Goal: Information Seeking & Learning: Check status

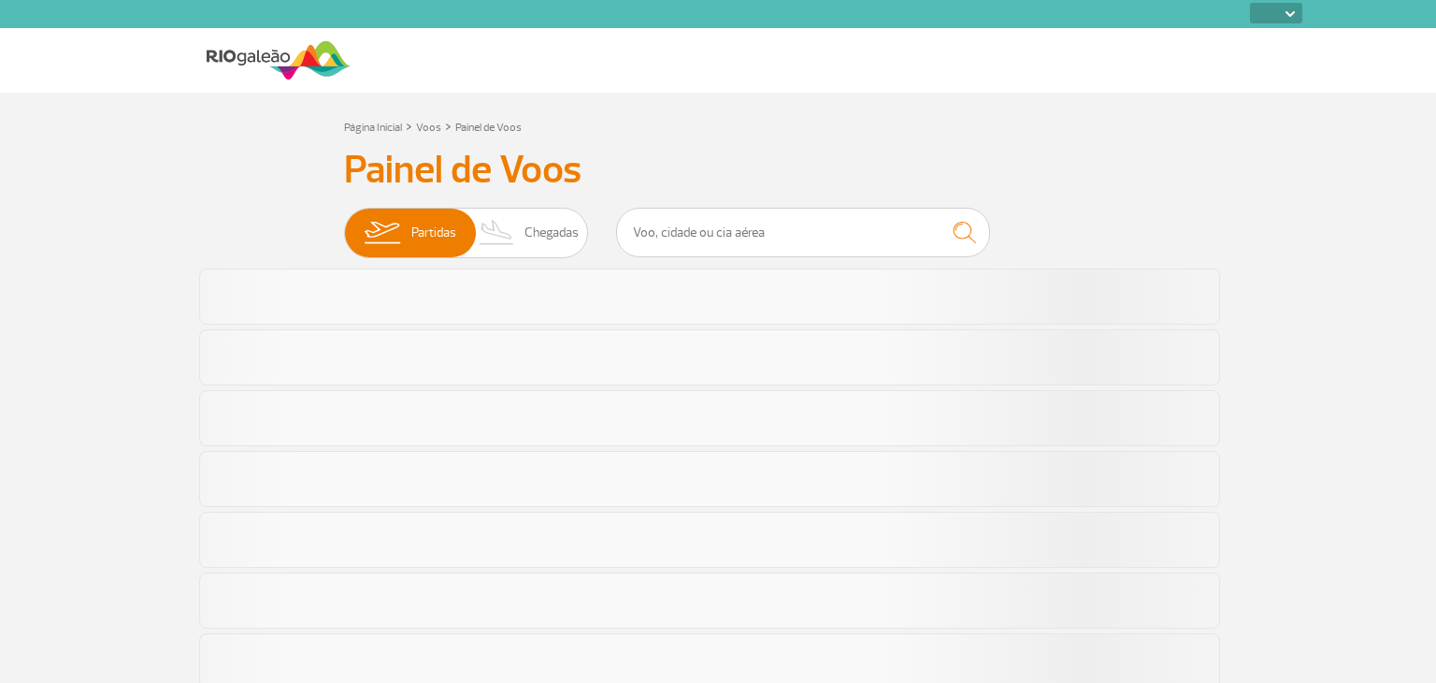
select select
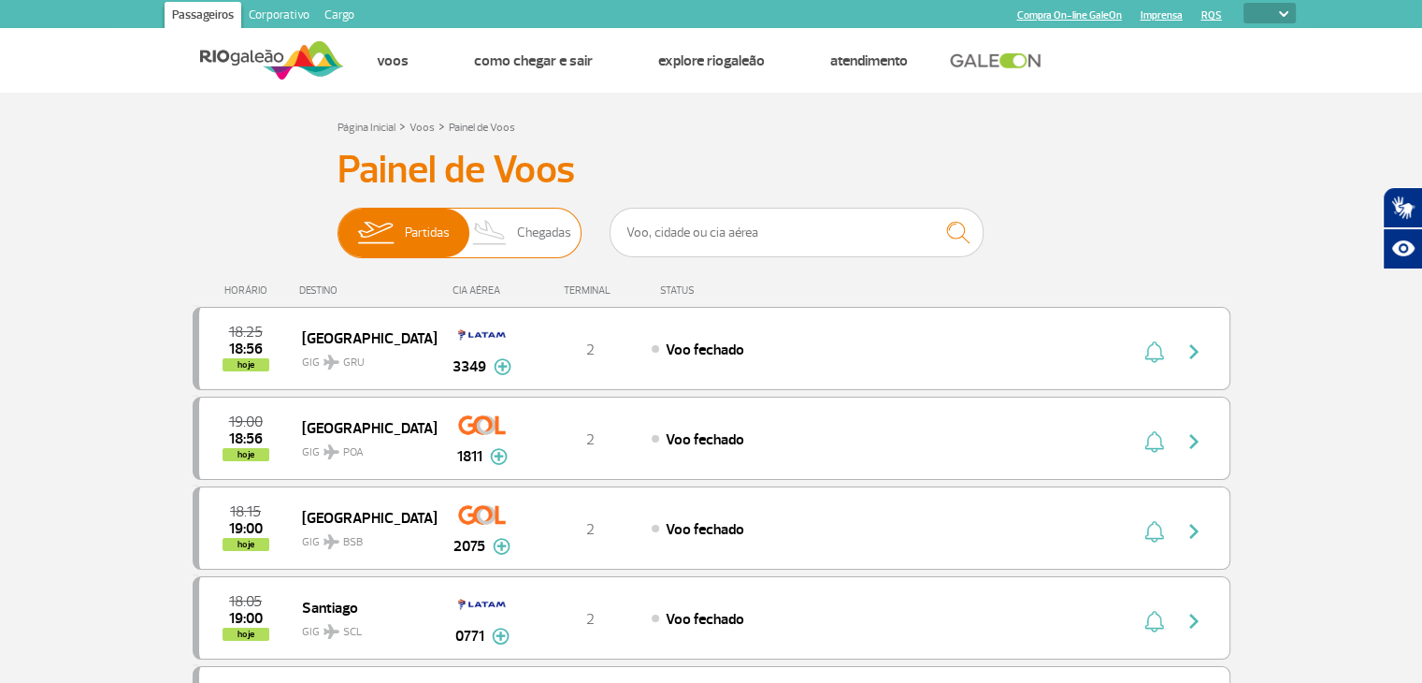
click at [546, 238] on span "Chegadas" at bounding box center [544, 233] width 54 height 49
click at [338, 223] on input "Partidas Chegadas" at bounding box center [338, 223] width 0 height 0
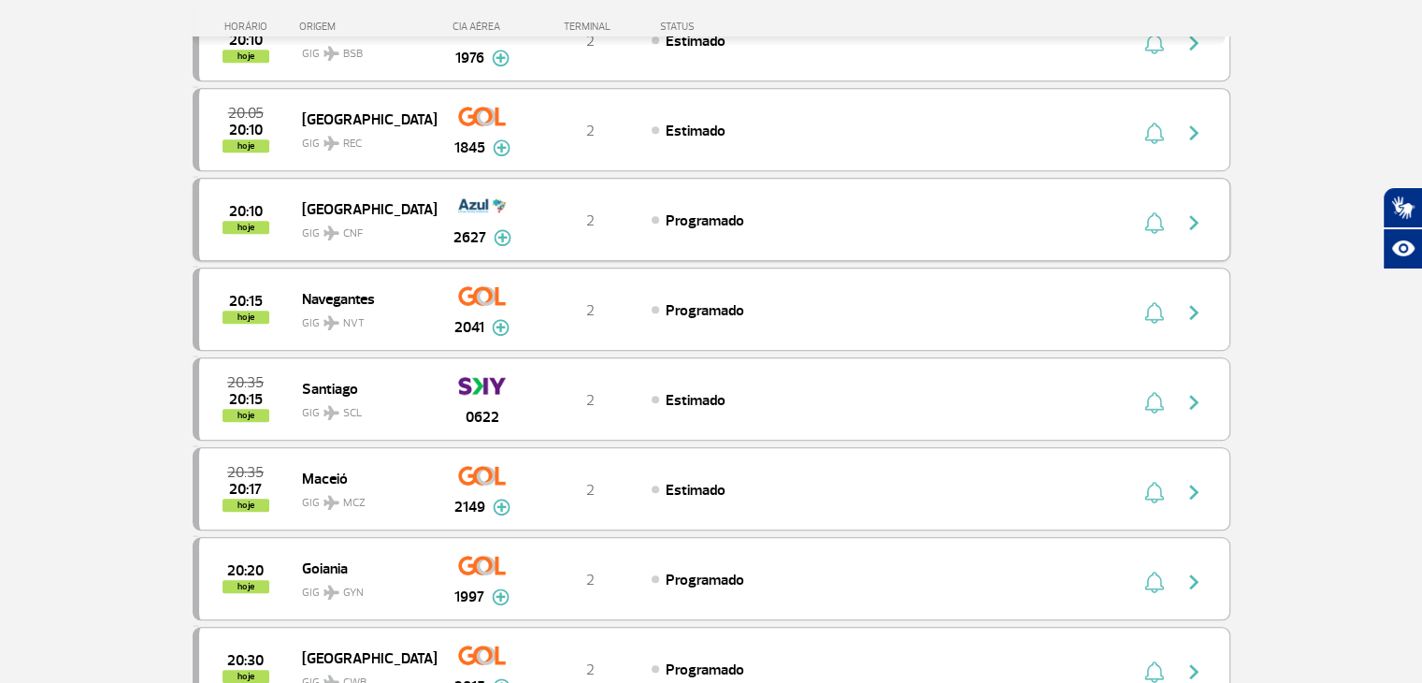
scroll to position [1590, 0]
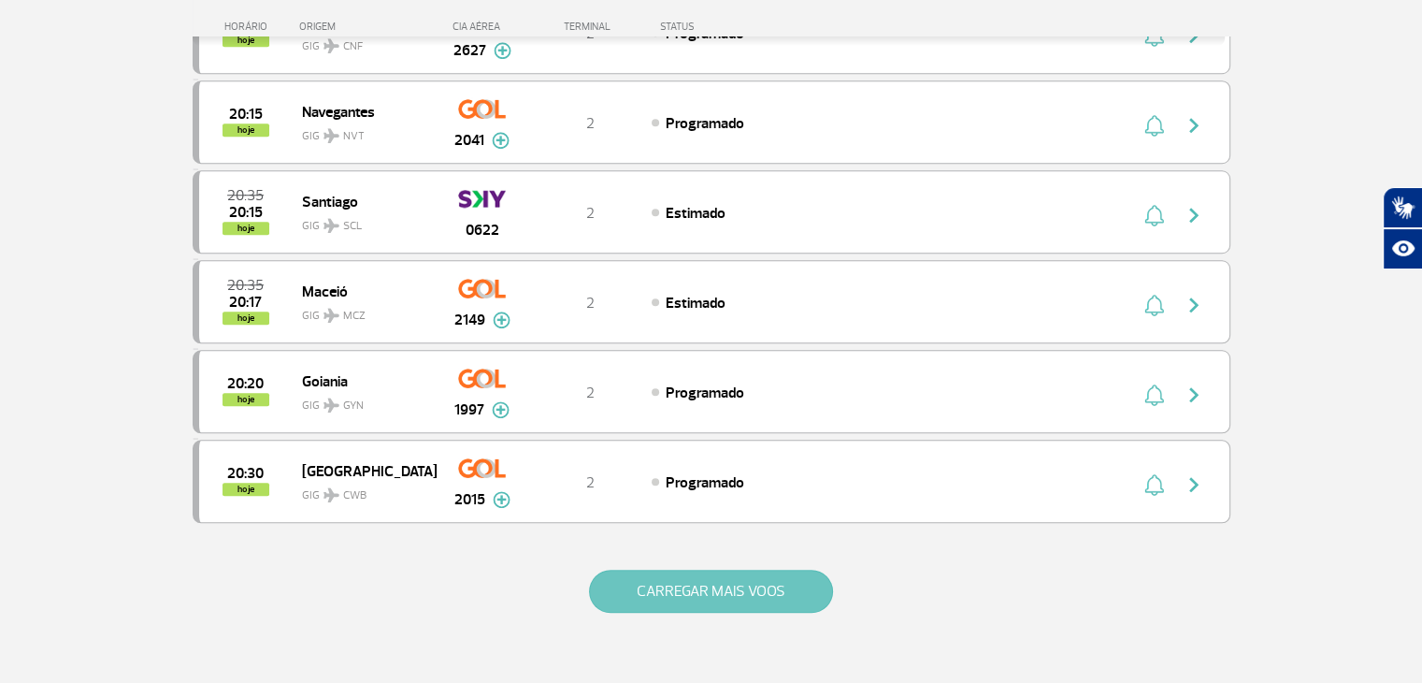
click at [697, 572] on button "CARREGAR MAIS VOOS" at bounding box center [711, 591] width 244 height 43
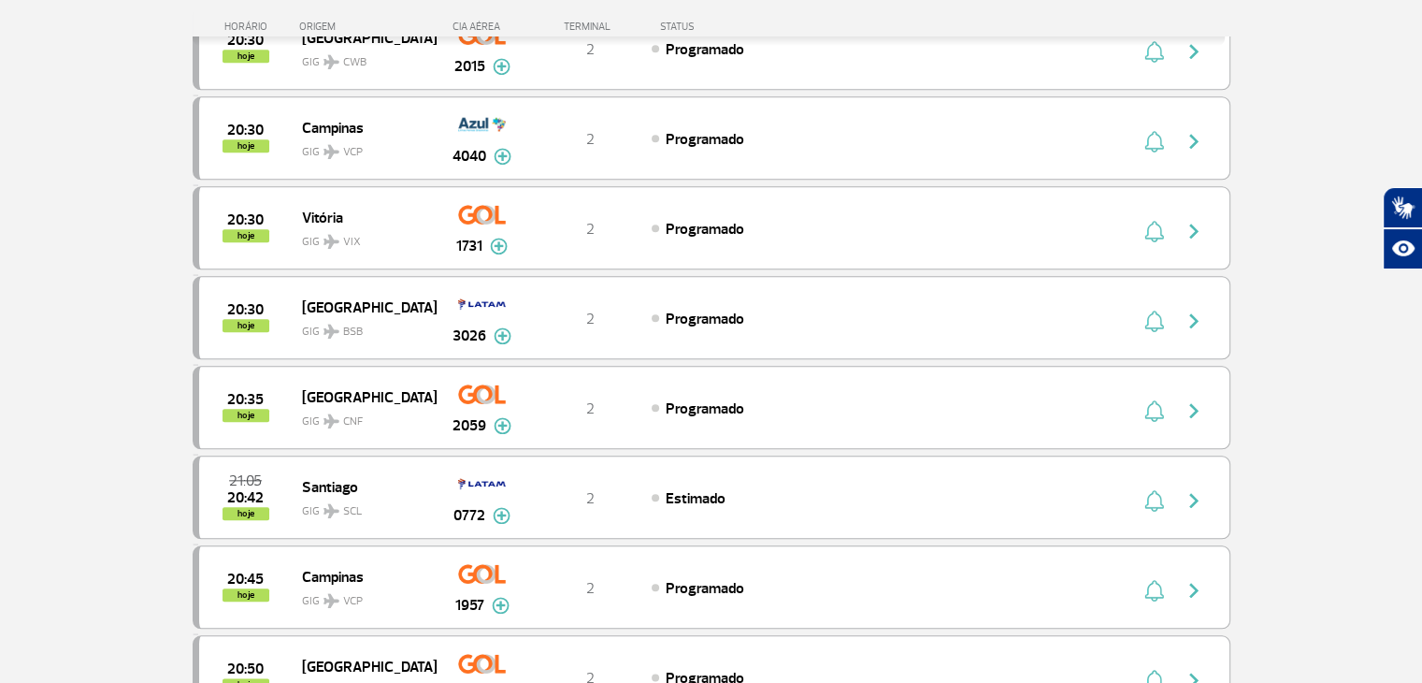
scroll to position [1964, 0]
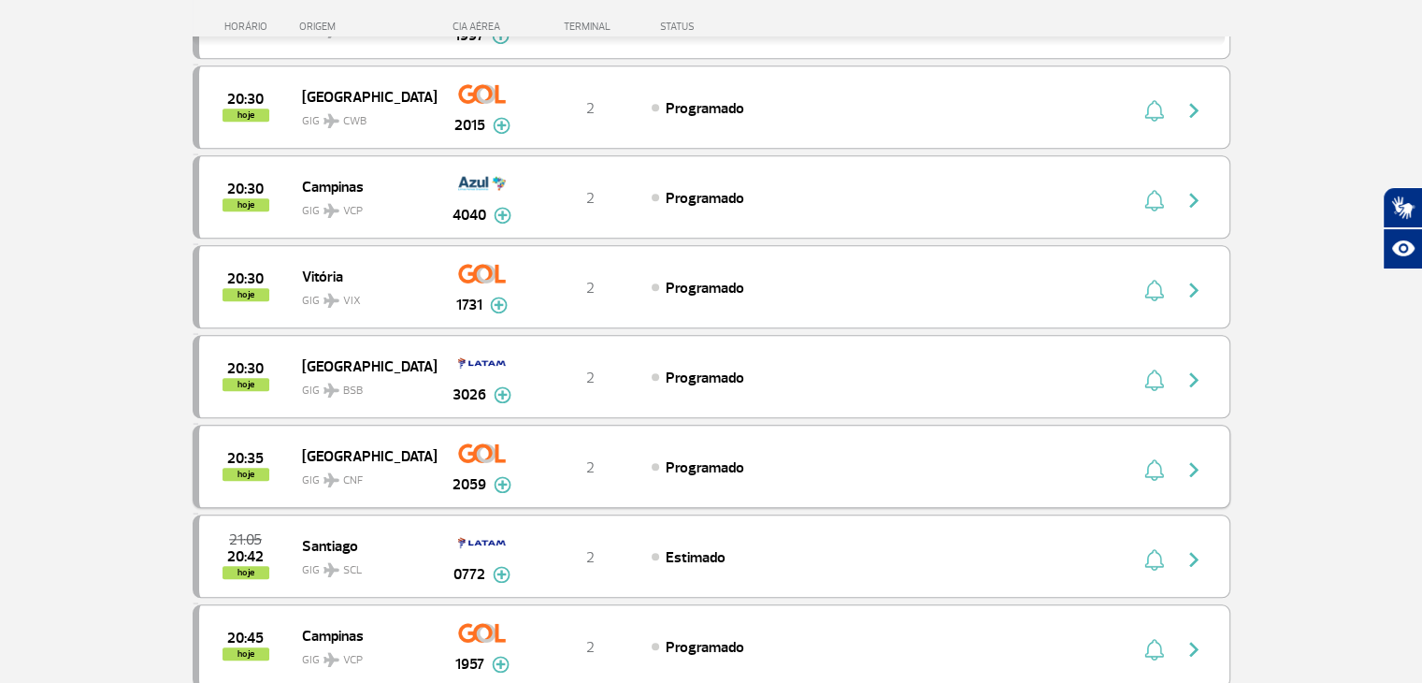
click at [705, 458] on span "Programado" at bounding box center [705, 467] width 79 height 19
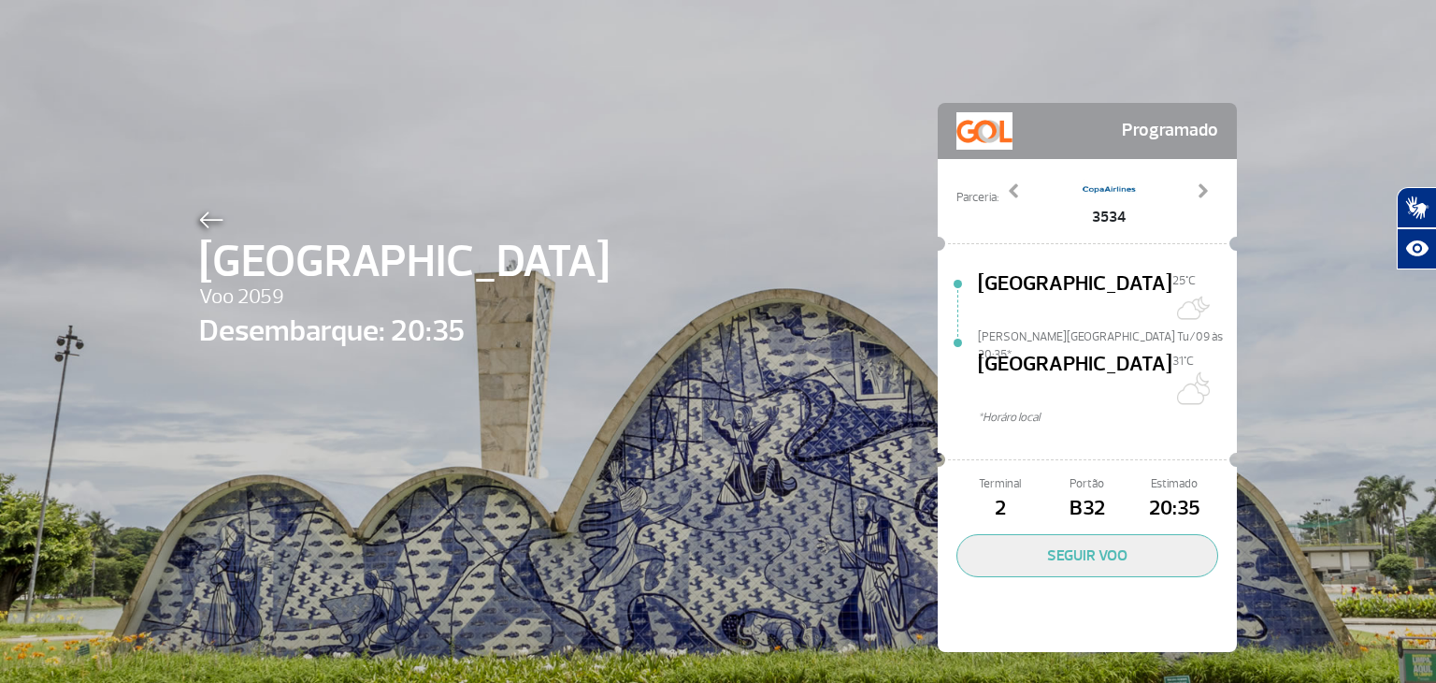
click at [199, 225] on img at bounding box center [211, 219] width 24 height 17
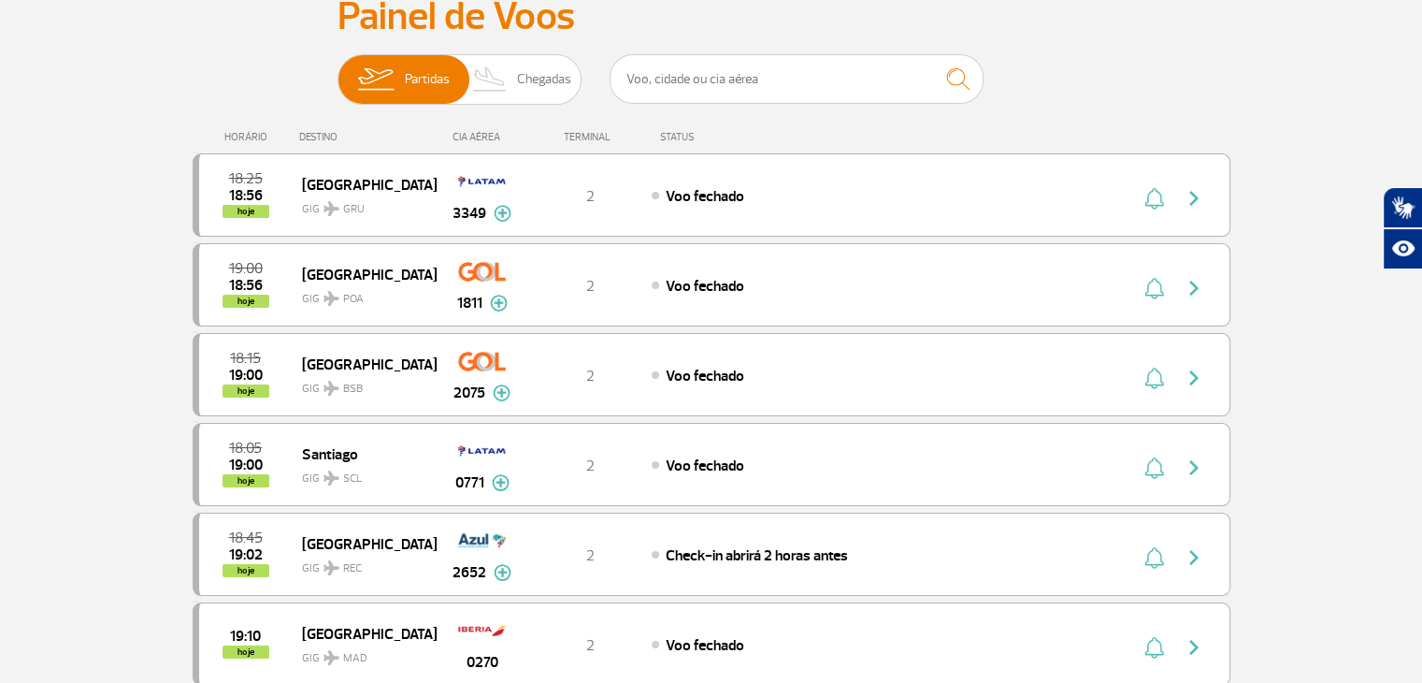
scroll to position [187, 0]
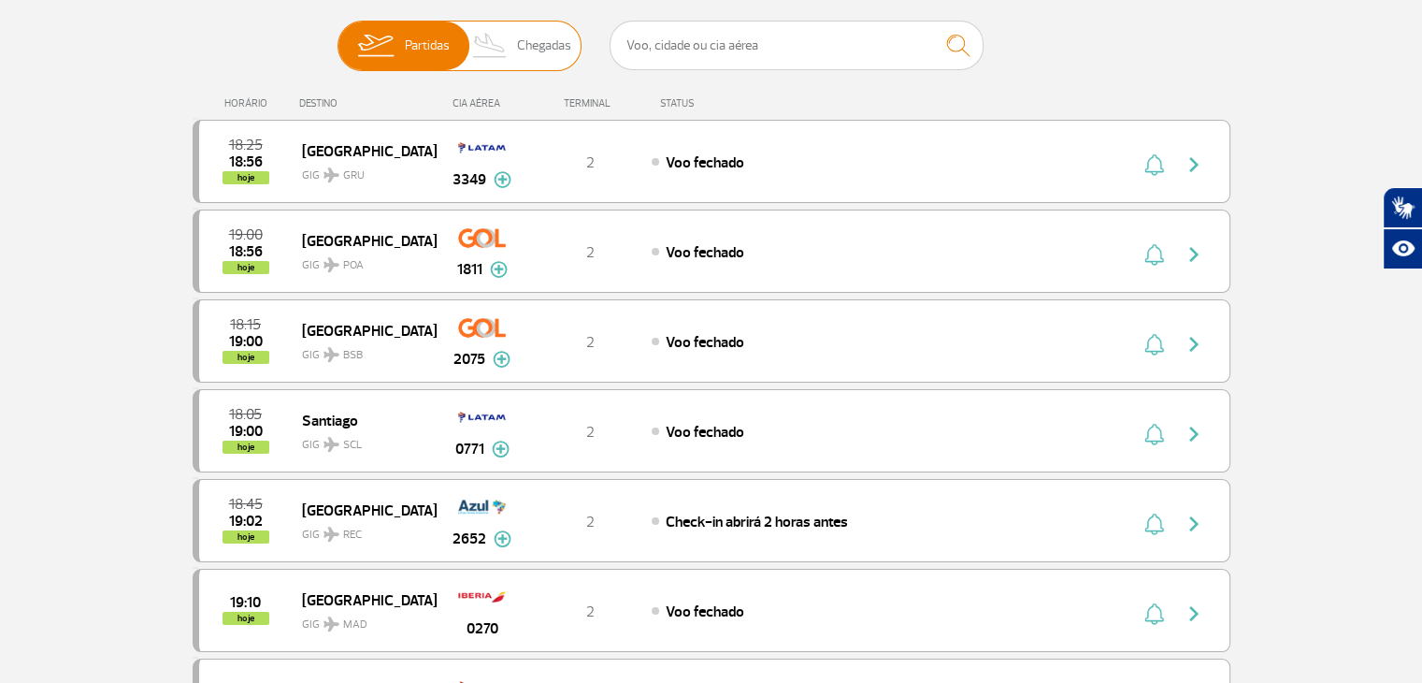
click at [539, 36] on span "Chegadas" at bounding box center [544, 46] width 54 height 49
click at [338, 36] on input "Partidas Chegadas" at bounding box center [338, 36] width 0 height 0
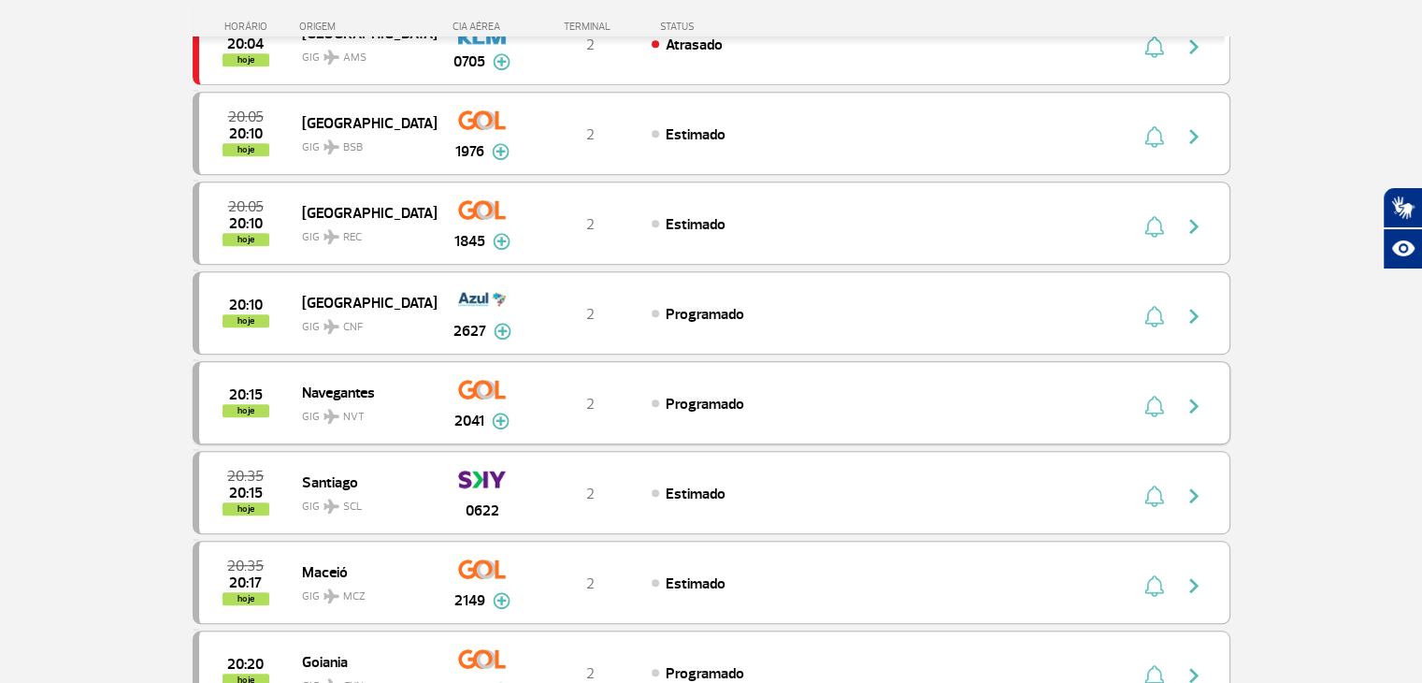
scroll to position [1403, 0]
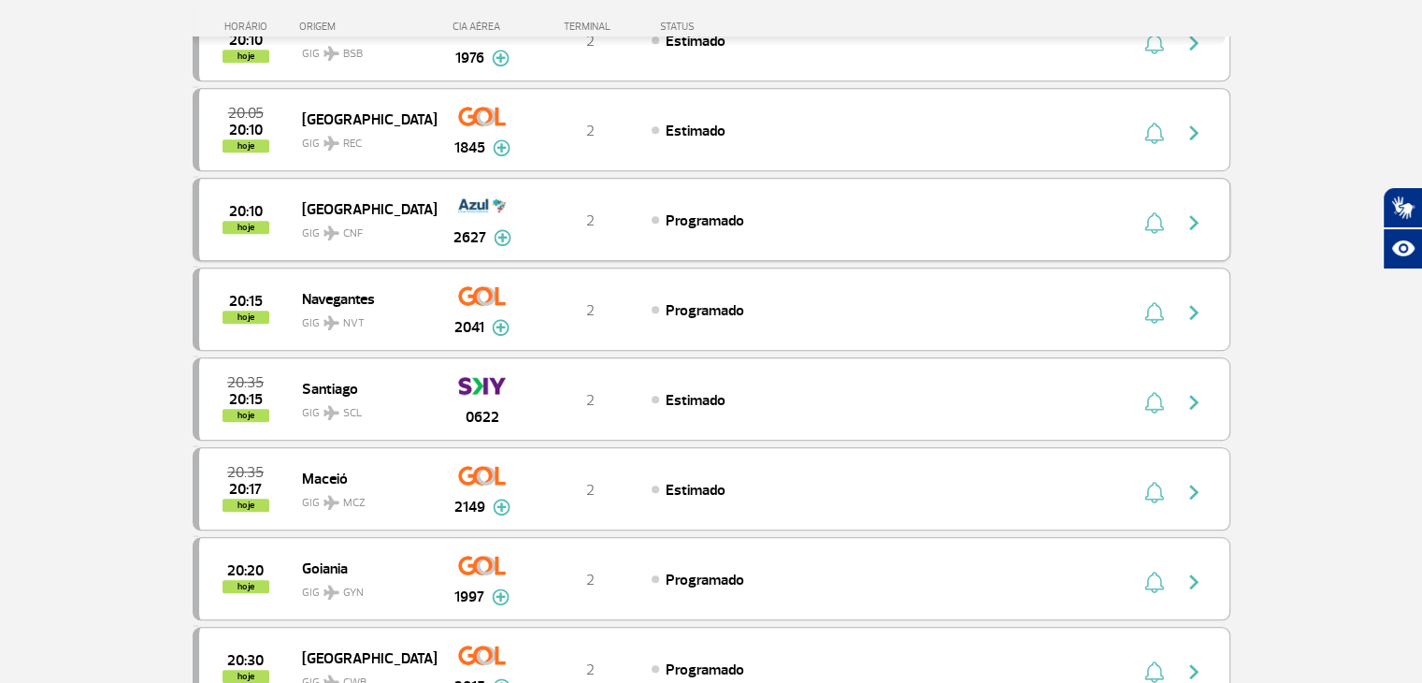
click at [501, 229] on img at bounding box center [503, 237] width 18 height 17
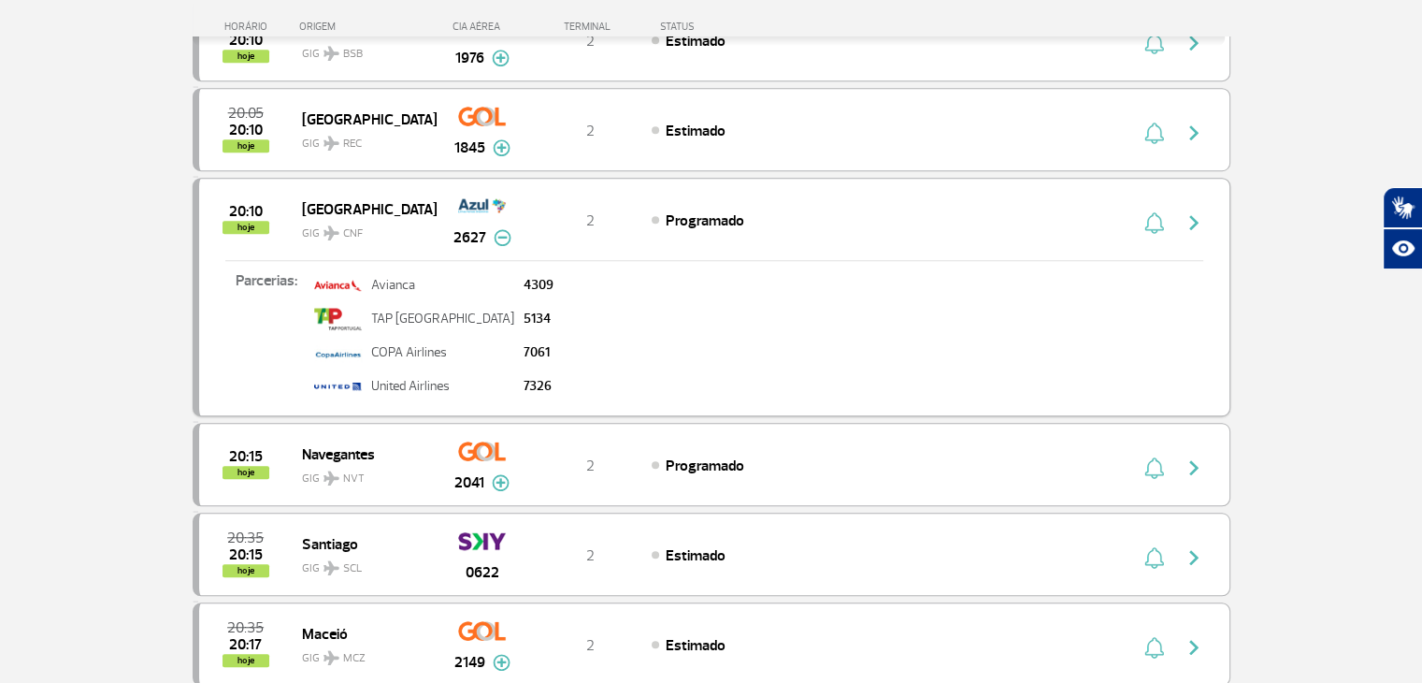
click at [699, 211] on span "Programado" at bounding box center [705, 220] width 79 height 19
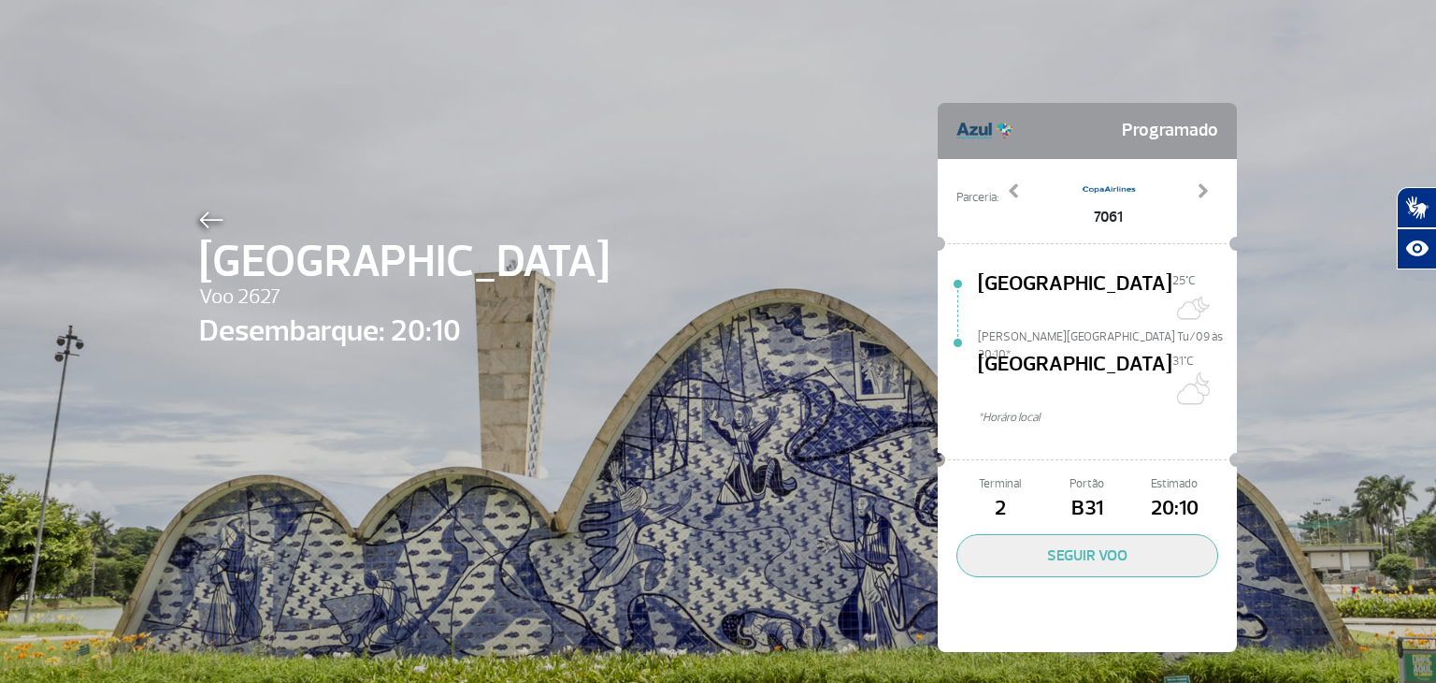
click at [207, 218] on img at bounding box center [211, 219] width 24 height 17
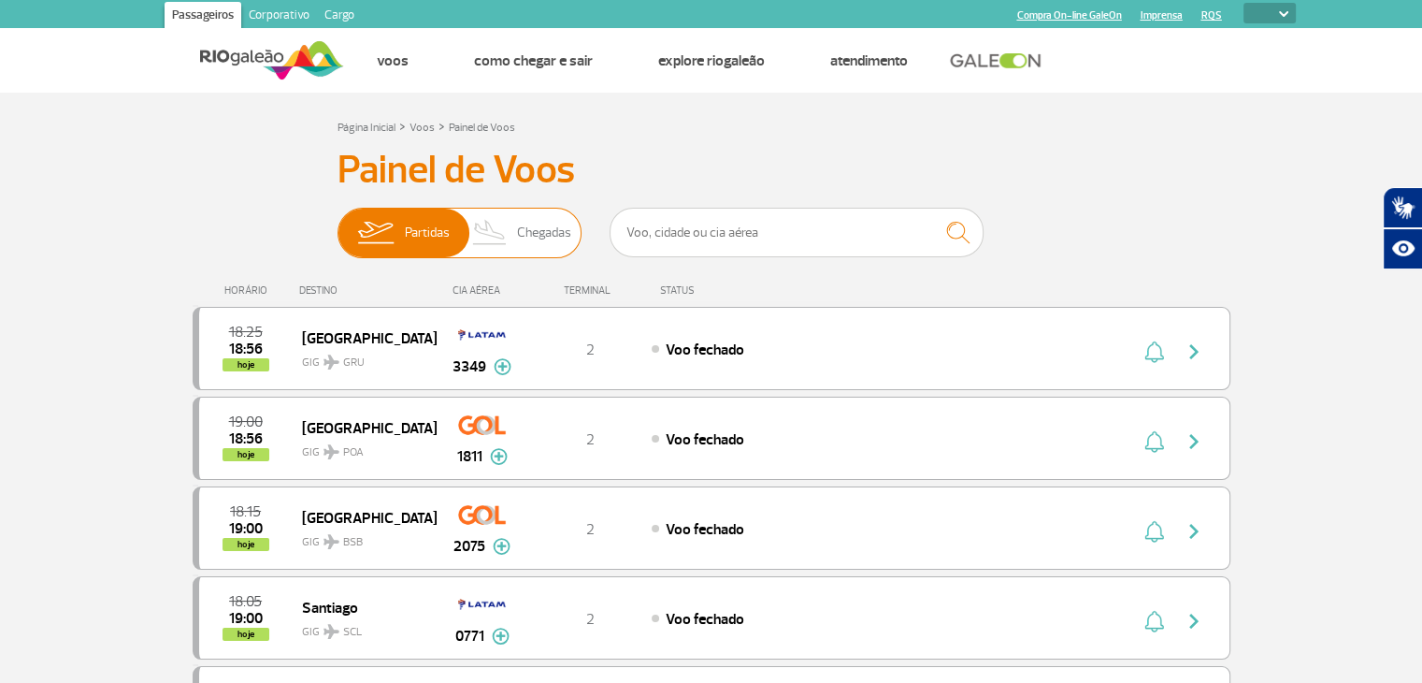
click at [544, 233] on span "Chegadas" at bounding box center [544, 233] width 54 height 49
click at [338, 223] on input "Partidas Chegadas" at bounding box center [338, 223] width 0 height 0
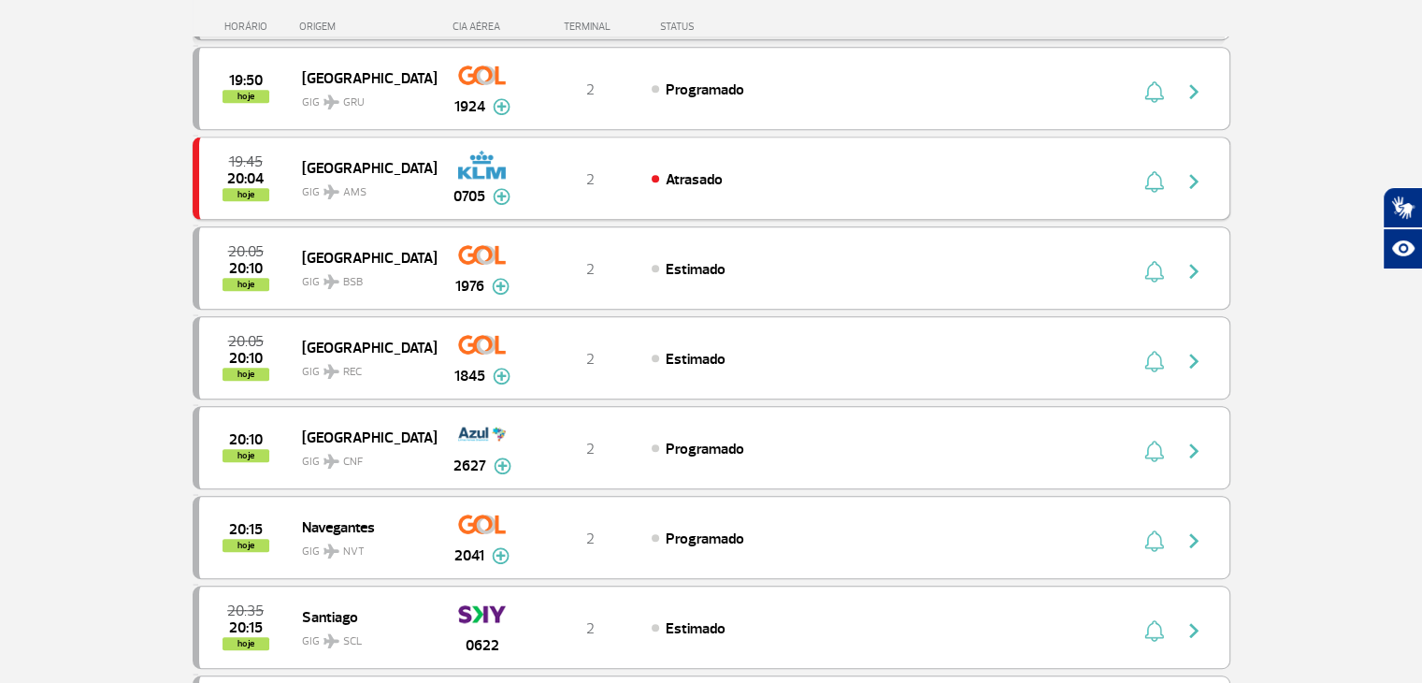
scroll to position [1309, 0]
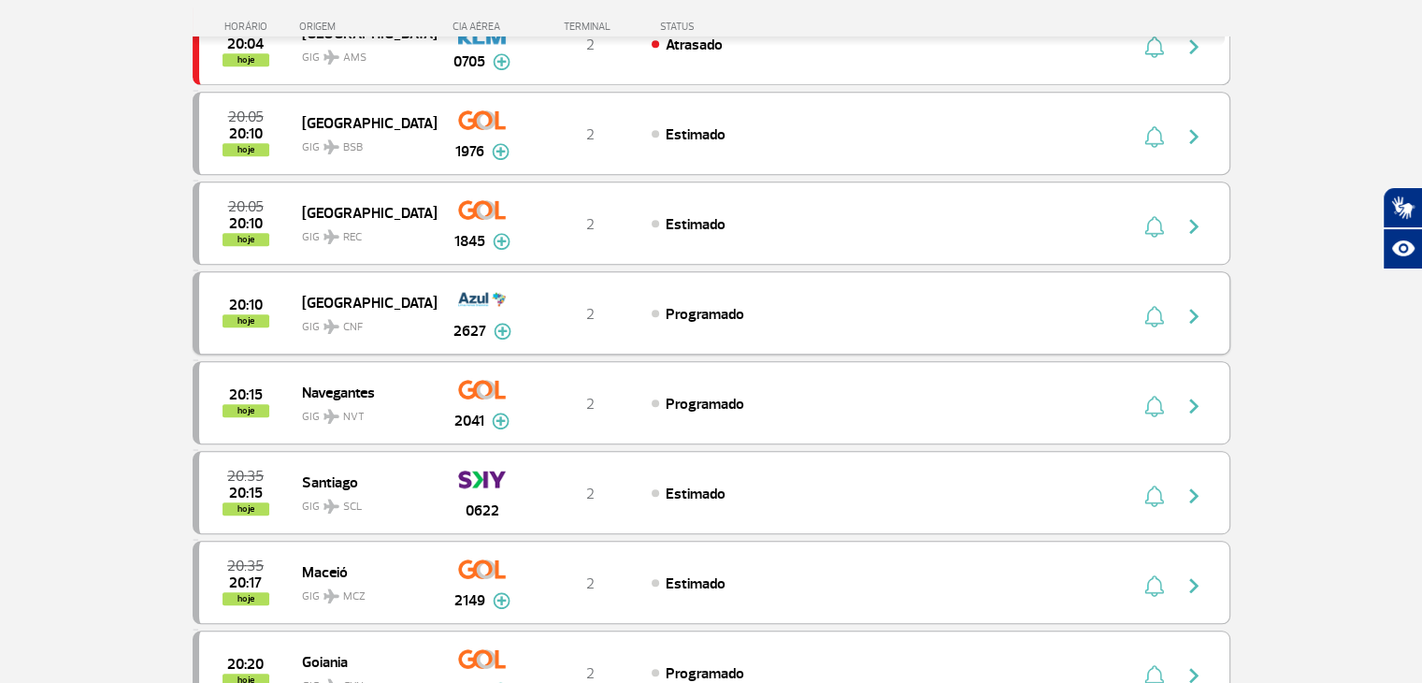
click at [704, 303] on div "Programado" at bounding box center [858, 313] width 412 height 21
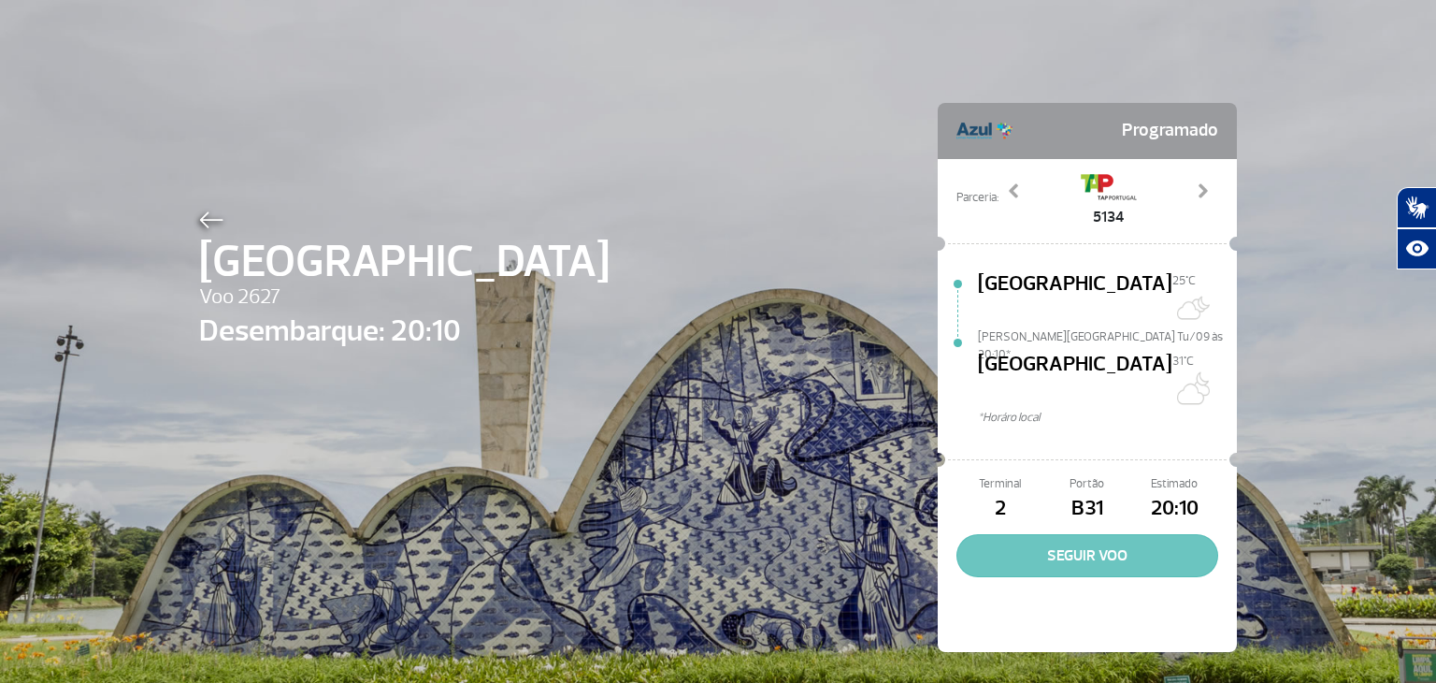
click at [1101, 534] on button "SEGUIR VOO" at bounding box center [1088, 555] width 262 height 43
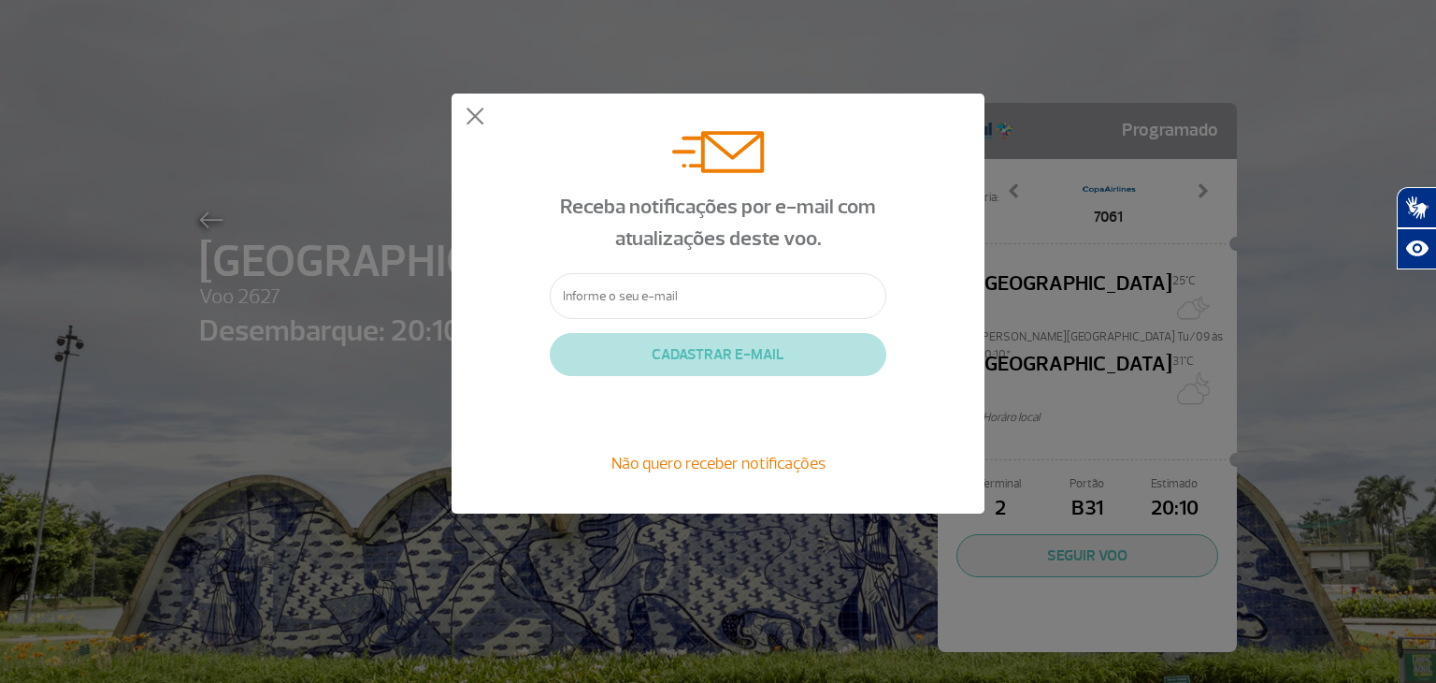
click at [747, 291] on input "text" at bounding box center [718, 296] width 337 height 46
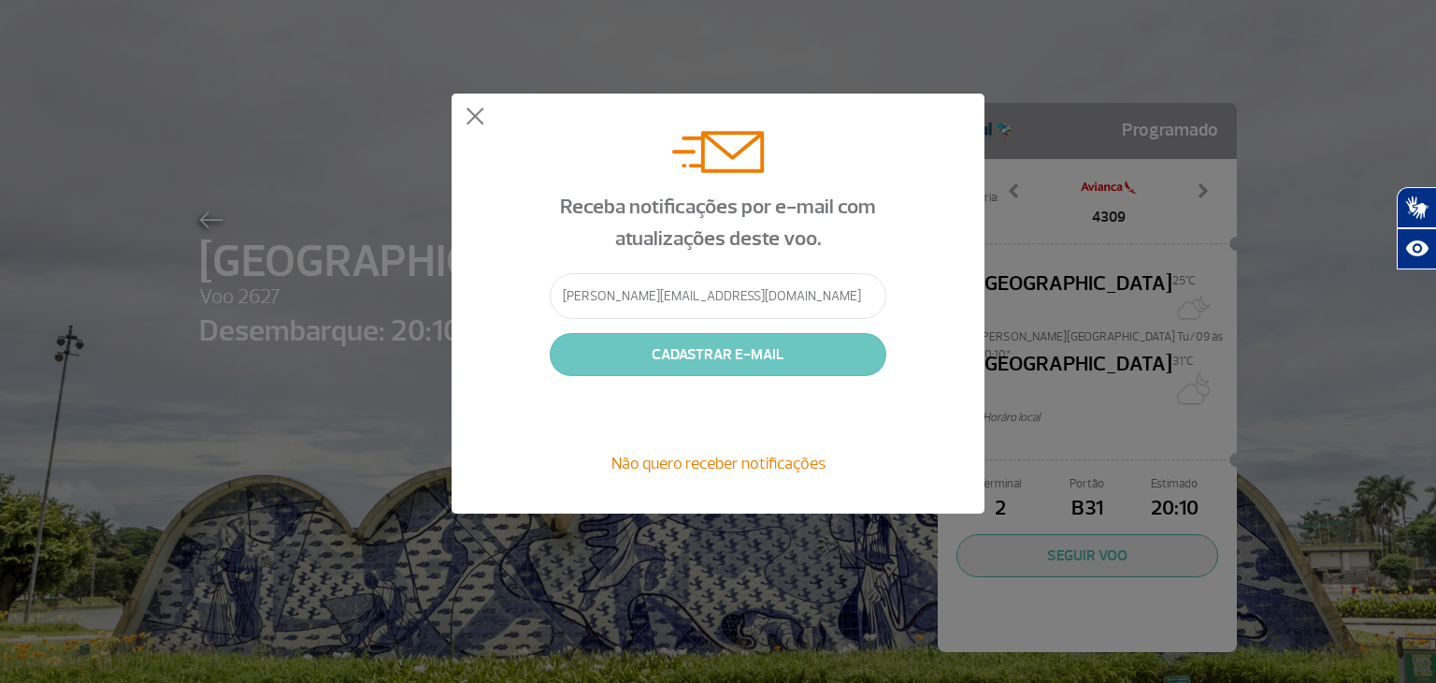
type input "[PERSON_NAME][EMAIL_ADDRESS][DOMAIN_NAME]"
click at [729, 352] on button "CADASTRAR E-MAIL" at bounding box center [718, 354] width 337 height 43
